Goal: Find specific page/section: Find specific page/section

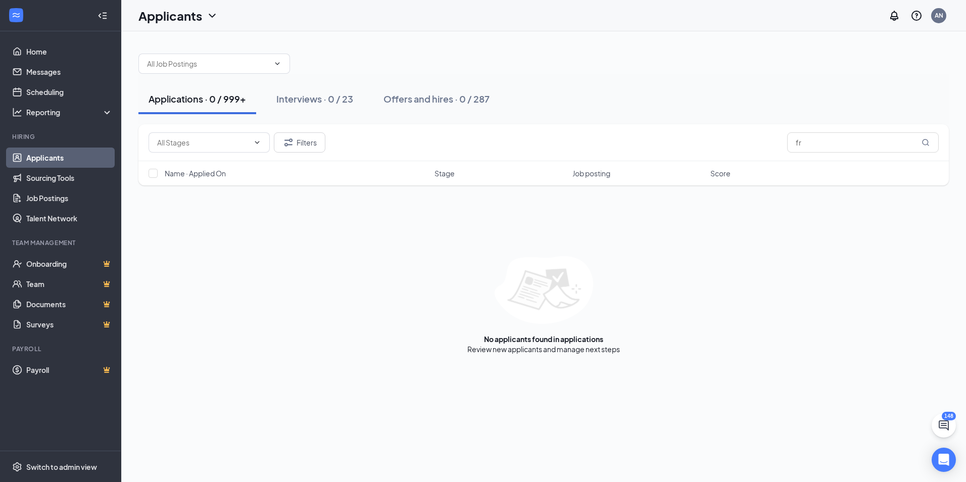
type input "f"
click at [849, 142] on input "text" at bounding box center [863, 142] width 152 height 20
type input "h"
